Goal: Register for event/course

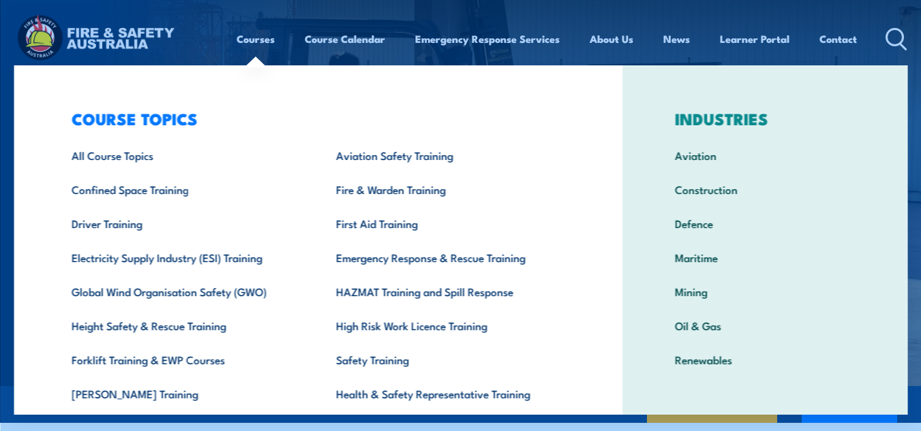
click at [251, 42] on link "Courses" at bounding box center [255, 38] width 38 height 33
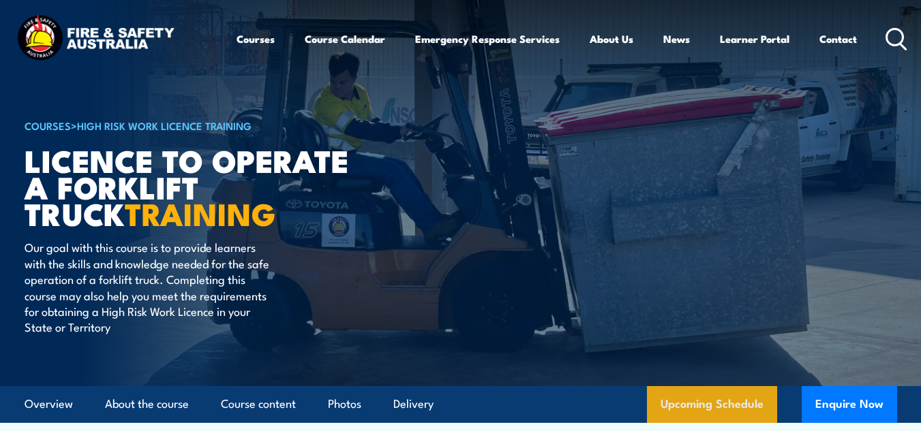
click at [722, 406] on link "Upcoming Schedule" at bounding box center [712, 404] width 130 height 37
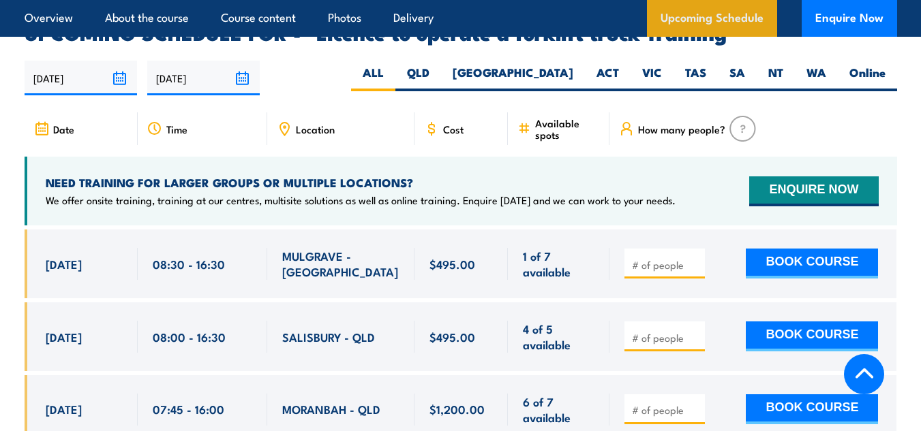
scroll to position [2214, 0]
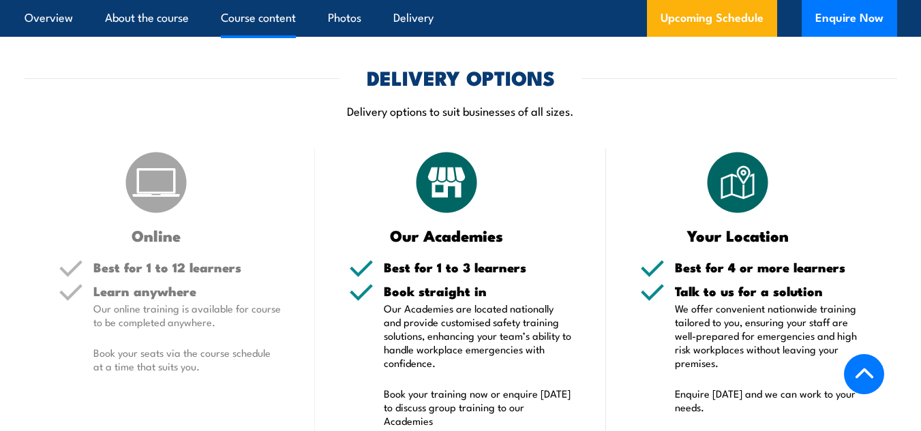
scroll to position [1015, 0]
